Goal: Find specific page/section

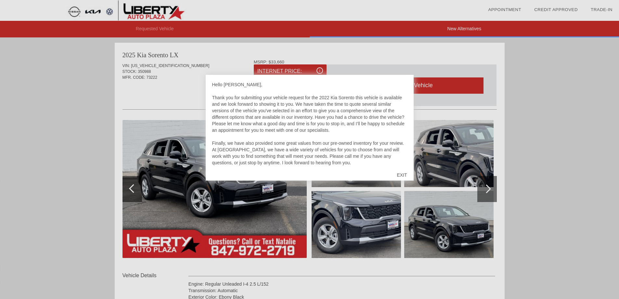
click at [402, 174] on div "EXIT" at bounding box center [401, 174] width 23 height 19
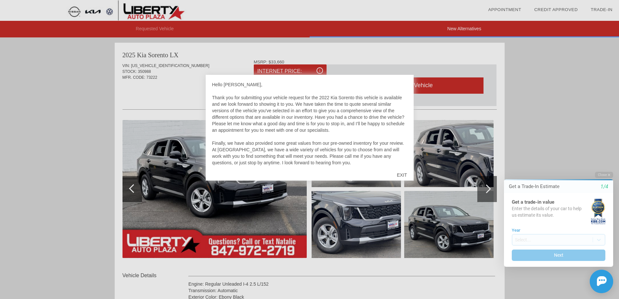
click at [403, 172] on div "EXIT" at bounding box center [401, 174] width 23 height 19
